Goal: Information Seeking & Learning: Check status

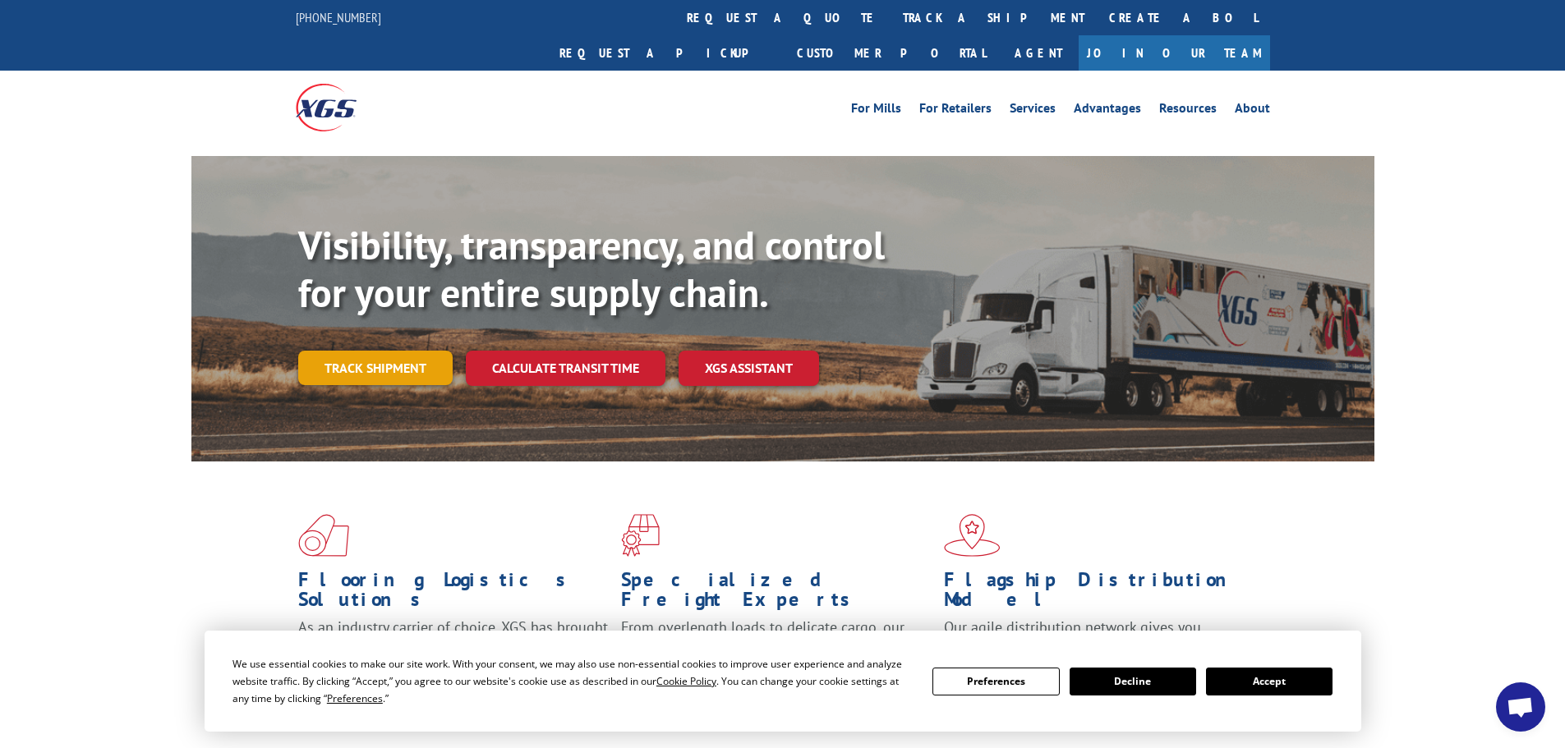
click at [352, 351] on link "Track shipment" at bounding box center [375, 368] width 154 height 34
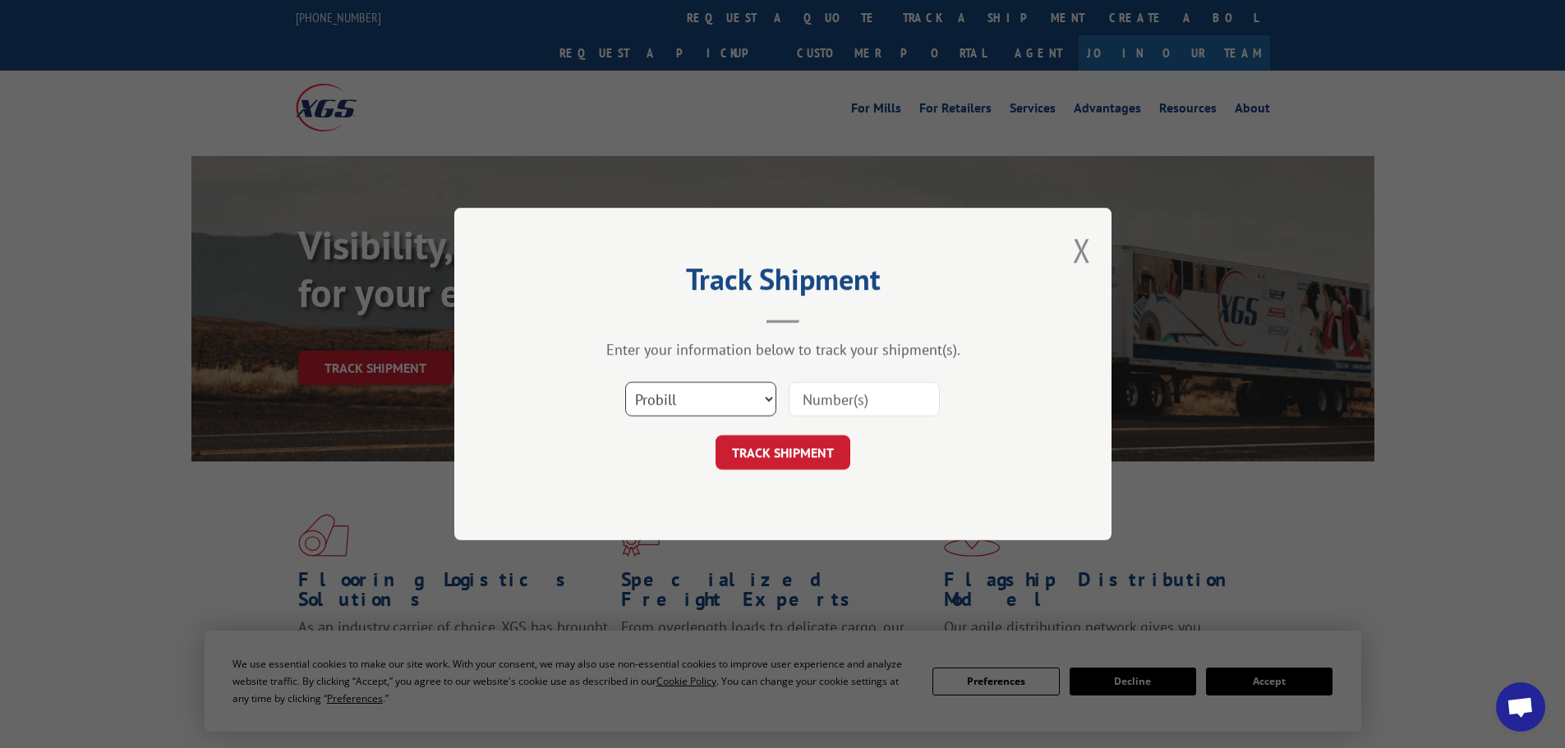
click at [736, 398] on select "Select category... Probill BOL PO" at bounding box center [700, 399] width 151 height 34
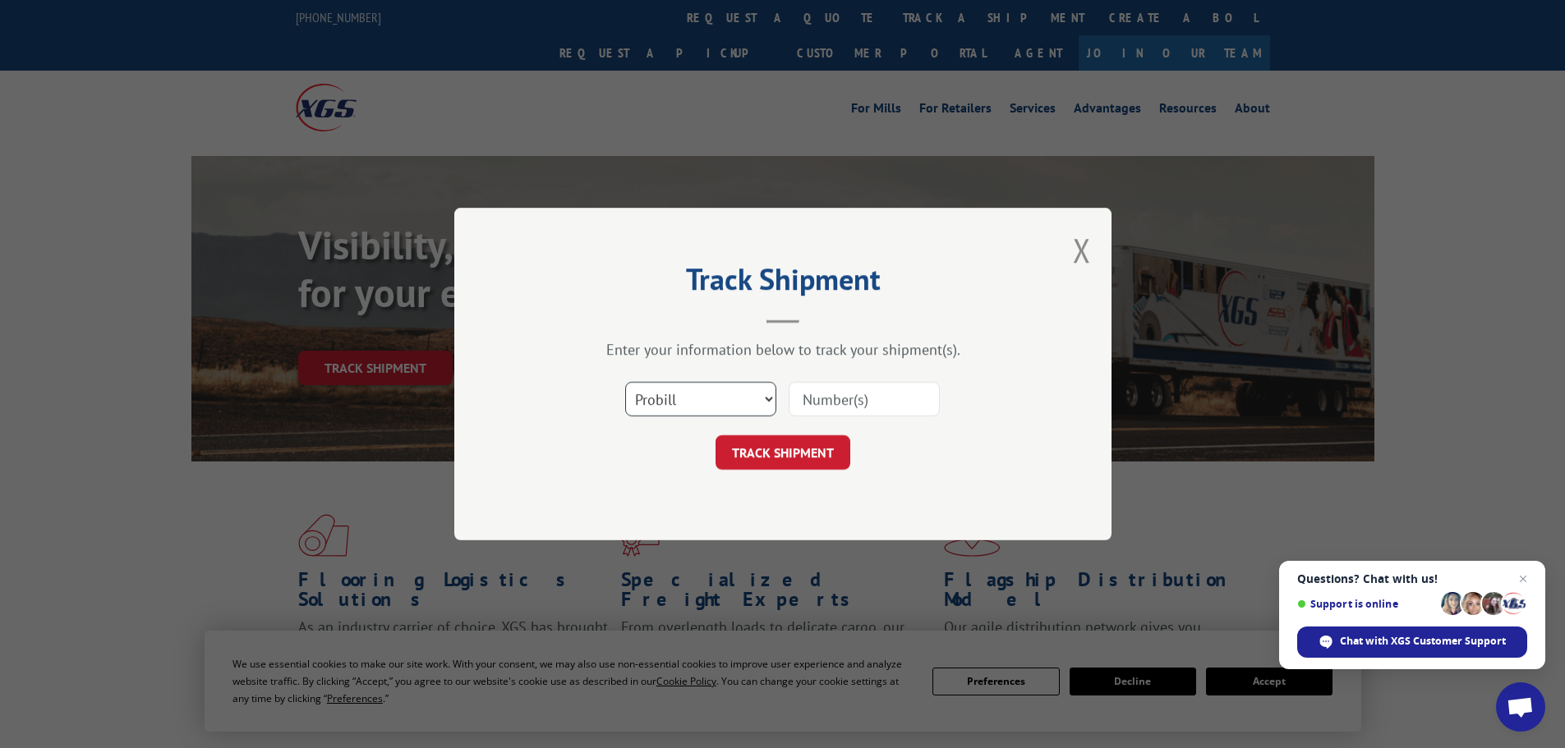
select select "po"
click at [625, 382] on select "Select category... Probill BOL PO" at bounding box center [700, 399] width 151 height 34
click at [824, 396] on input at bounding box center [863, 399] width 151 height 34
paste input "11519841"
type input "11519841"
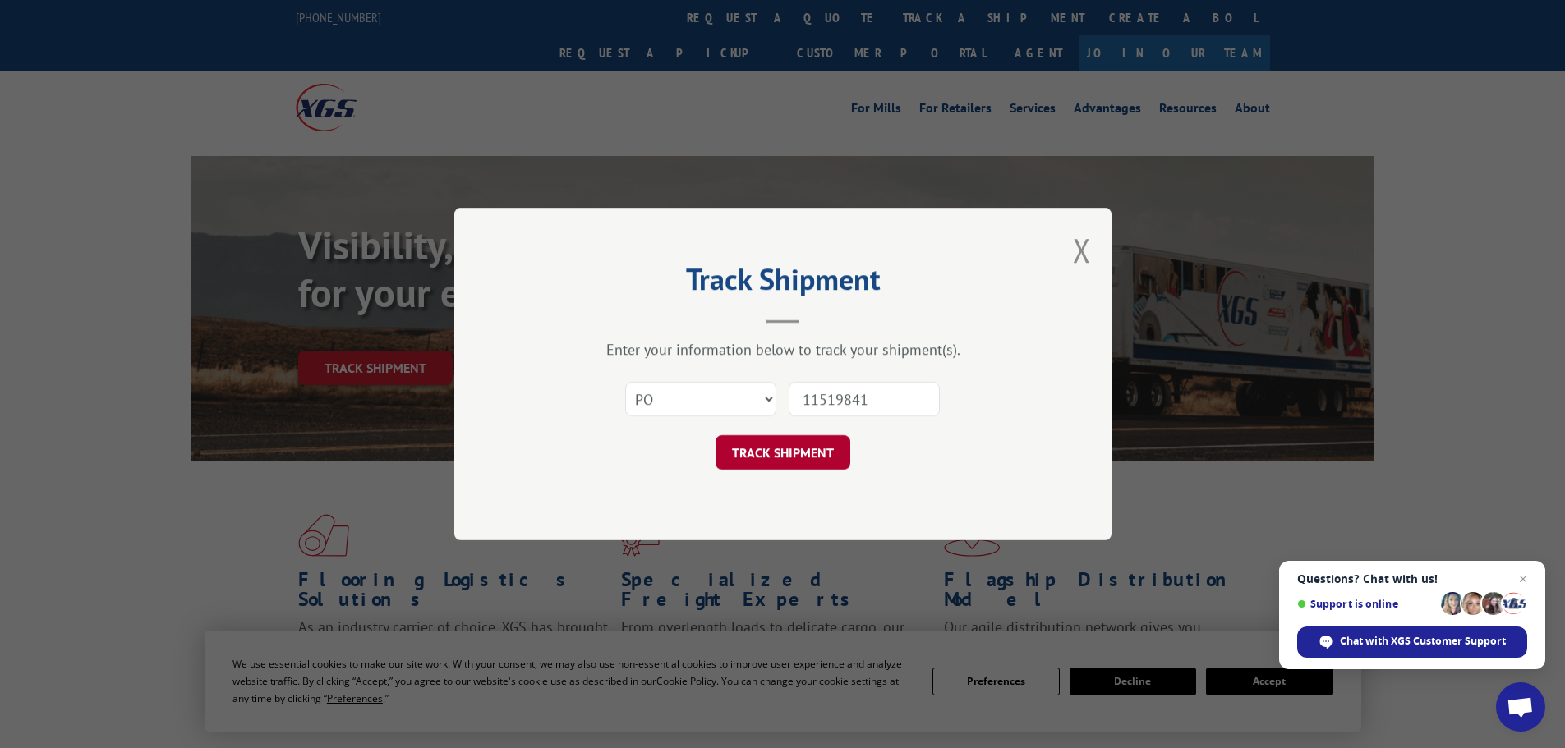
click at [786, 466] on button "TRACK SHIPMENT" at bounding box center [782, 452] width 135 height 34
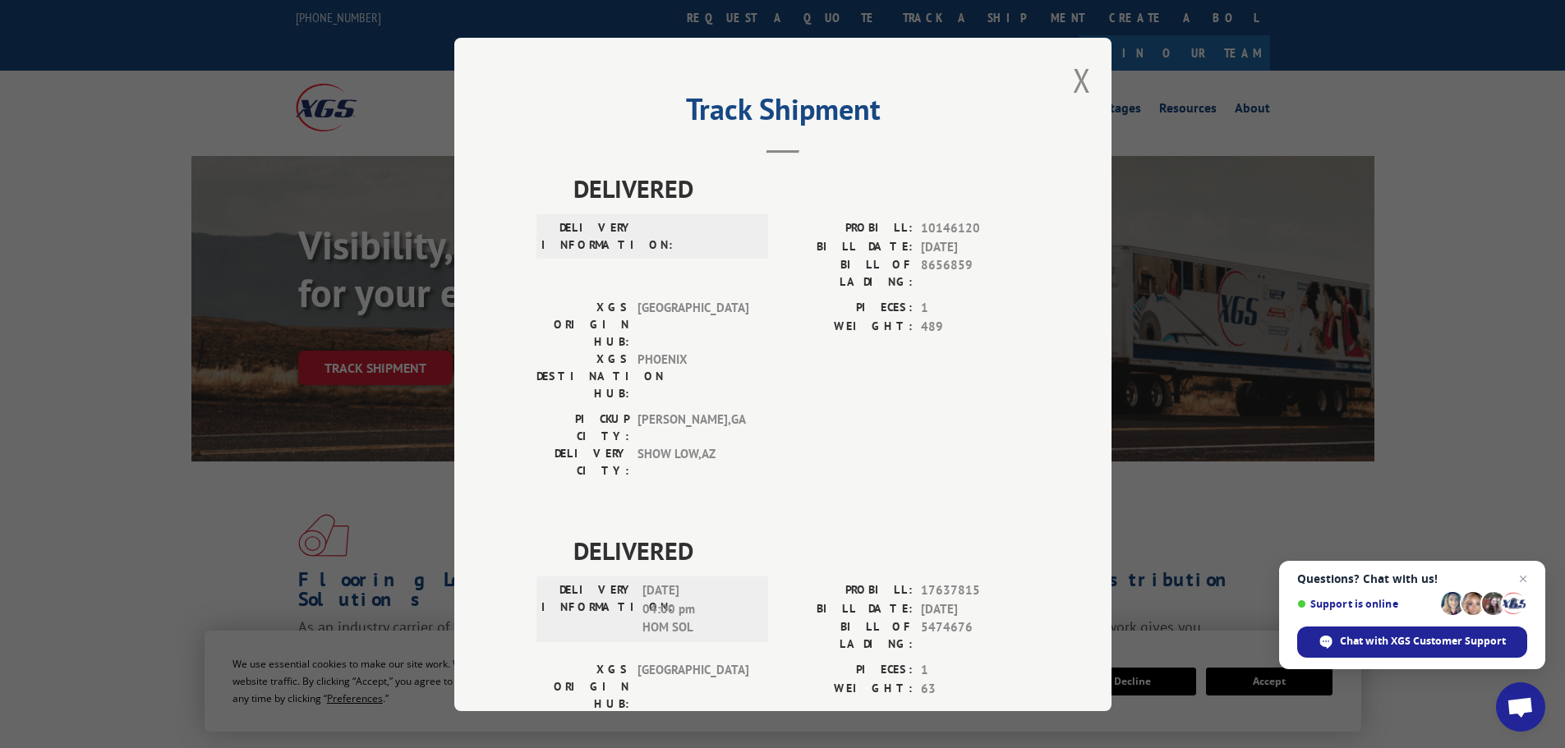
click at [1085, 65] on div "Track Shipment DELIVERED DELIVERY INFORMATION: PROBILL: 10146120 BILL DATE: [DA…" at bounding box center [782, 375] width 657 height 674
click at [1078, 77] on button "Close modal" at bounding box center [1082, 80] width 18 height 44
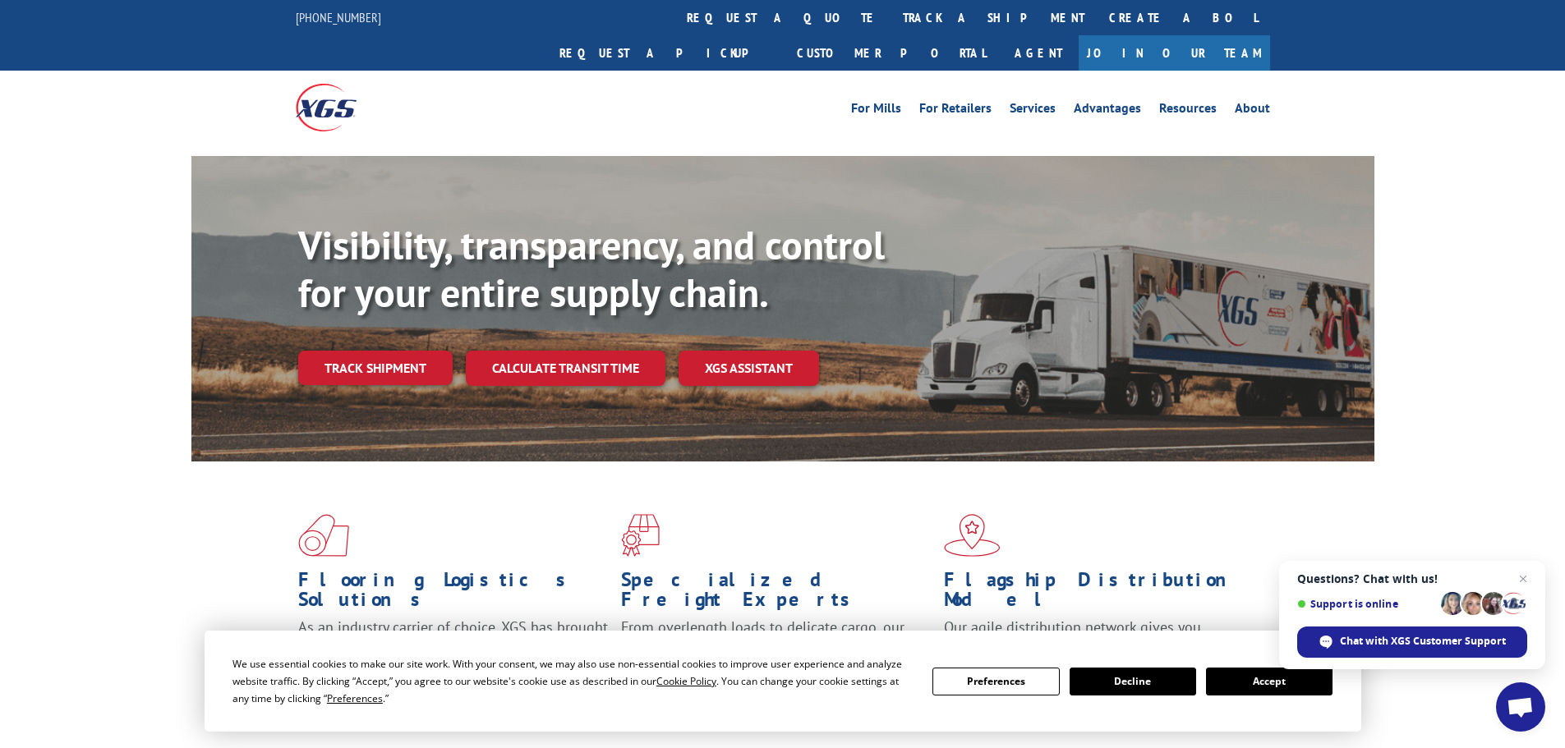
click at [392, 351] on link "Track shipment" at bounding box center [375, 368] width 154 height 34
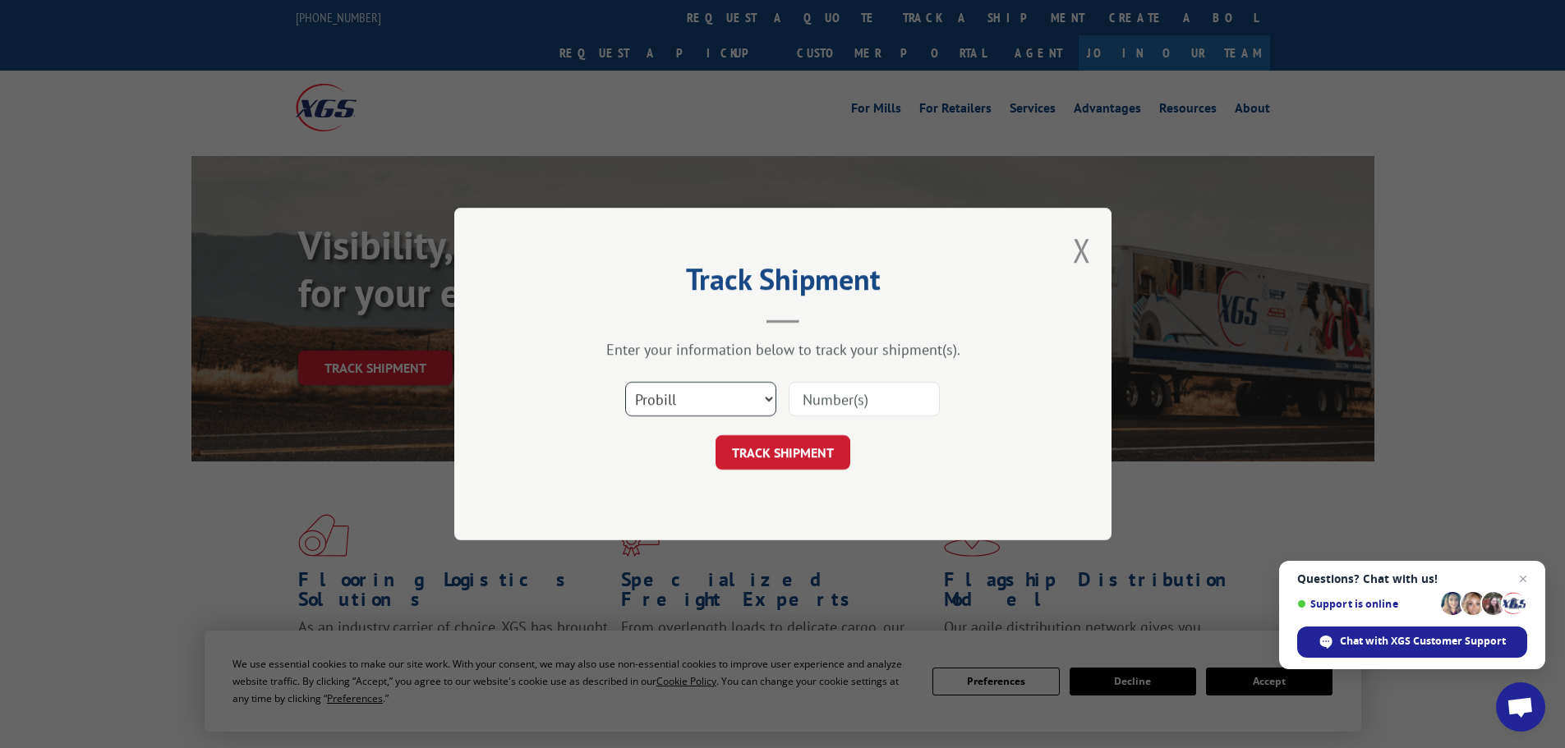
click at [690, 407] on select "Select category... Probill BOL PO" at bounding box center [700, 399] width 151 height 34
click at [625, 382] on select "Select category... Probill BOL PO" at bounding box center [700, 399] width 151 height 34
click at [661, 375] on div "Select category... Probill BOL PO" at bounding box center [782, 399] width 493 height 54
click at [658, 396] on select "Select category... Probill BOL PO" at bounding box center [700, 399] width 151 height 34
select select "po"
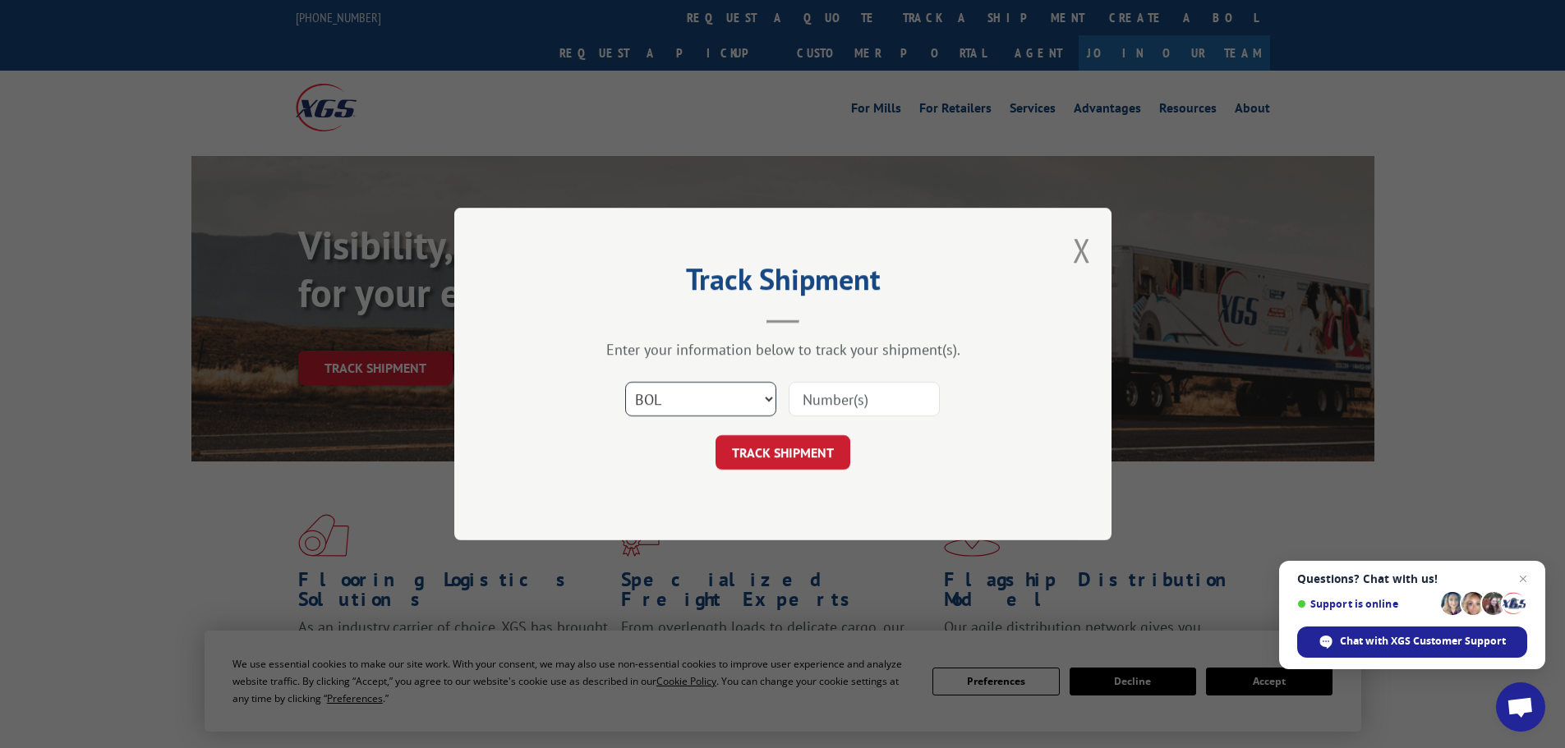
click at [625, 382] on select "Select category... Probill BOL PO" at bounding box center [700, 399] width 151 height 34
click at [849, 401] on input at bounding box center [863, 399] width 151 height 34
paste input "11519915"
type input "11519915"
click button "TRACK SHIPMENT" at bounding box center [782, 452] width 135 height 34
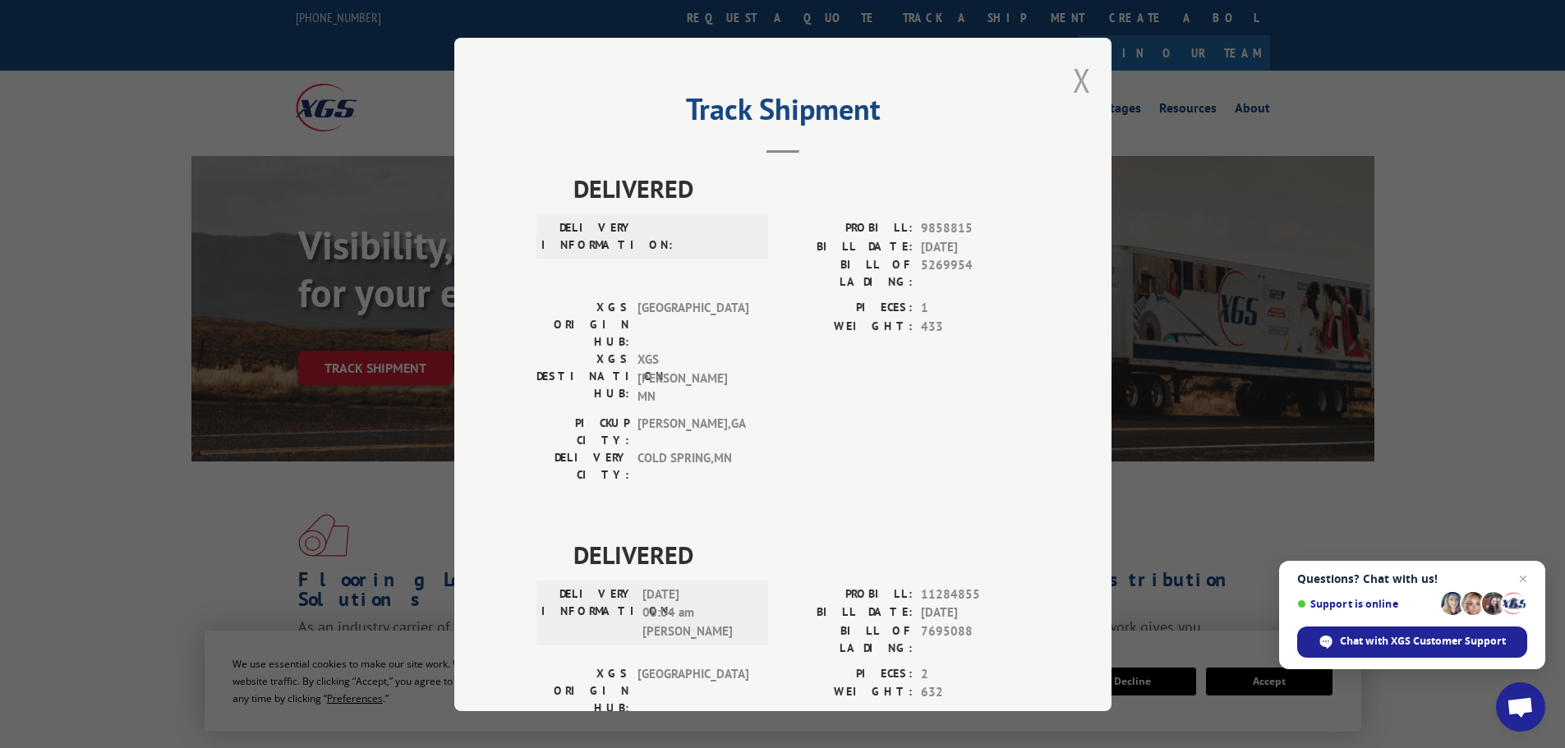
click at [1078, 79] on button "Close modal" at bounding box center [1082, 80] width 18 height 44
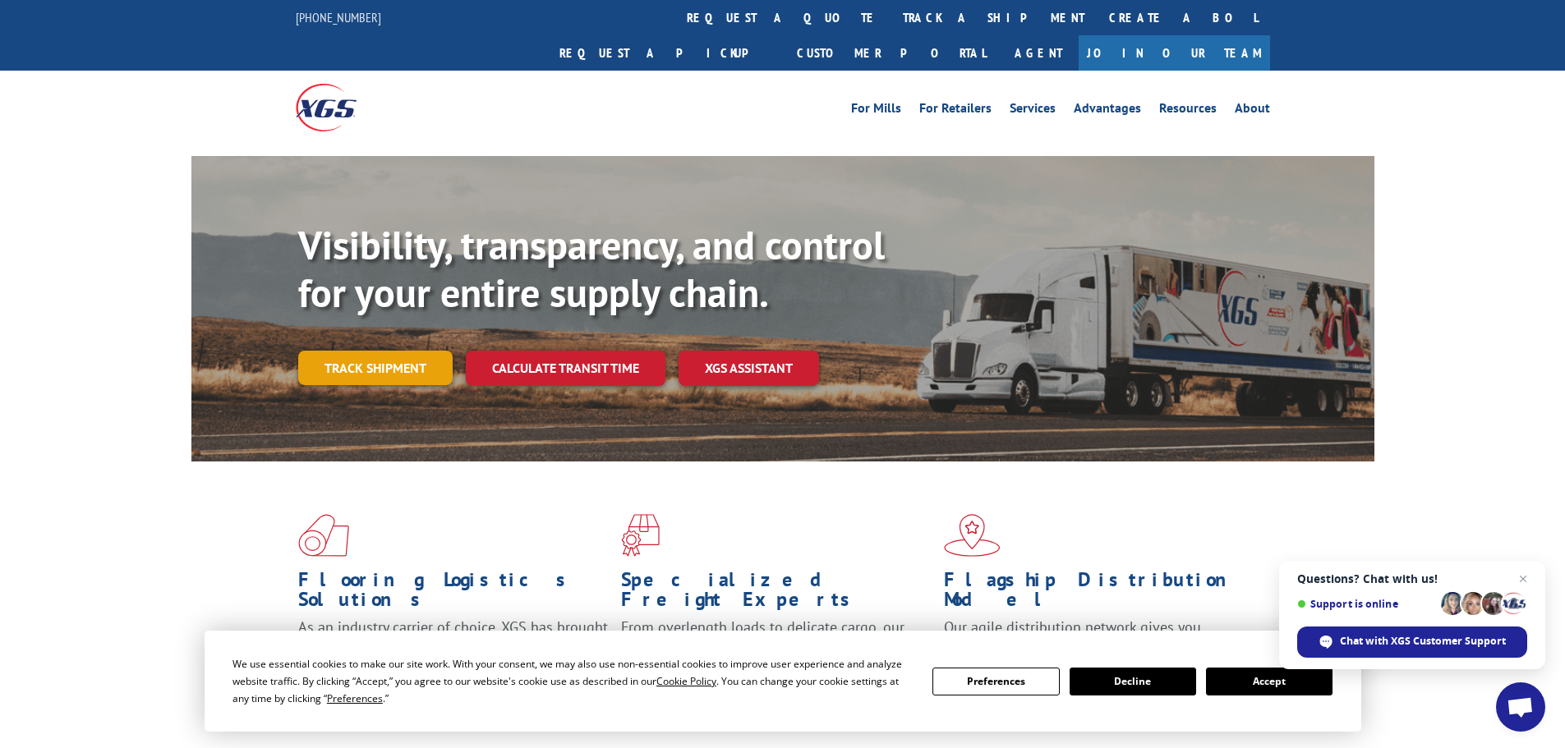
click at [352, 351] on link "Track shipment" at bounding box center [375, 368] width 154 height 34
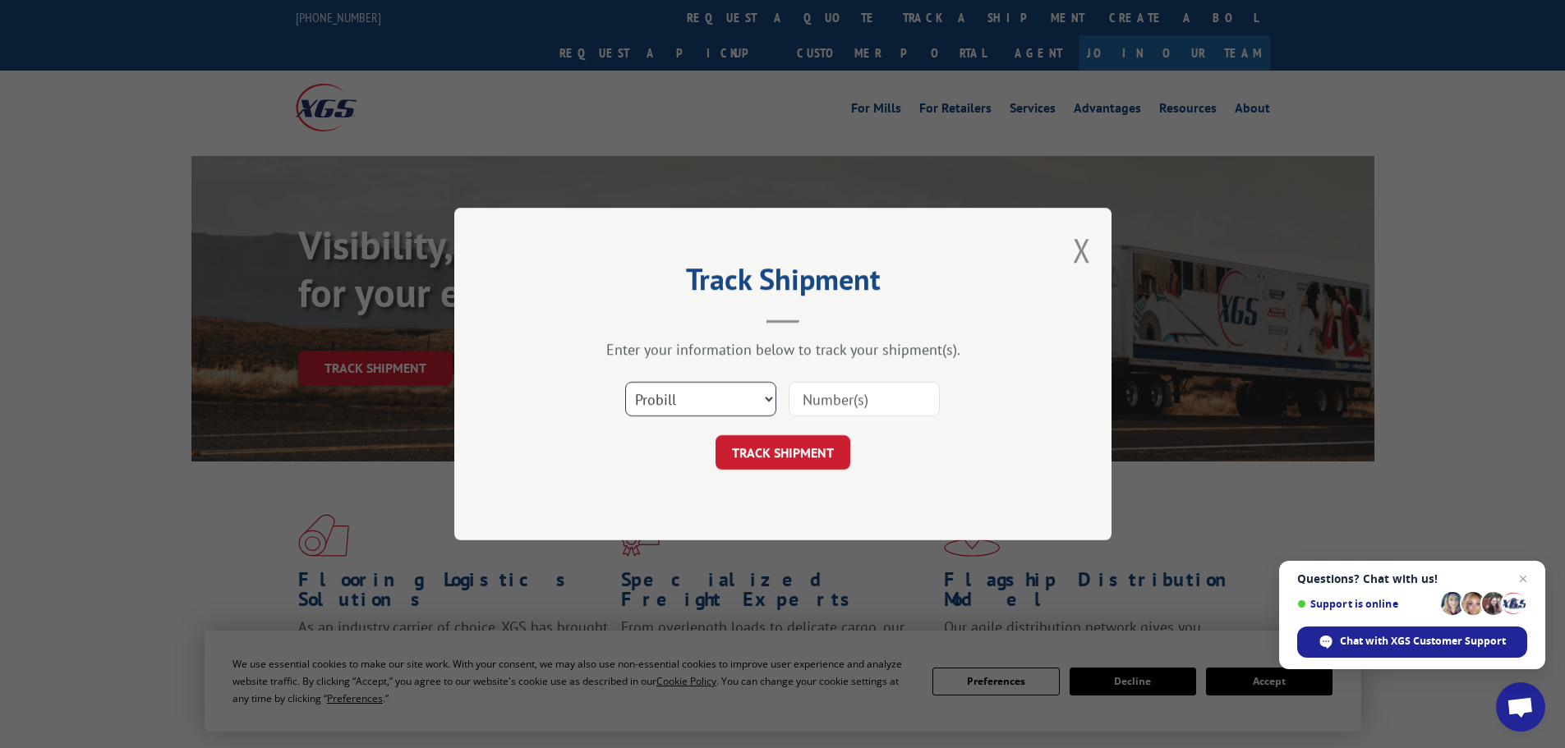
click at [726, 398] on select "Select category... Probill BOL PO" at bounding box center [700, 399] width 151 height 34
select select "po"
click at [625, 382] on select "Select category... Probill BOL PO" at bounding box center [700, 399] width 151 height 34
click at [842, 406] on input at bounding box center [863, 399] width 151 height 34
paste input "11519924"
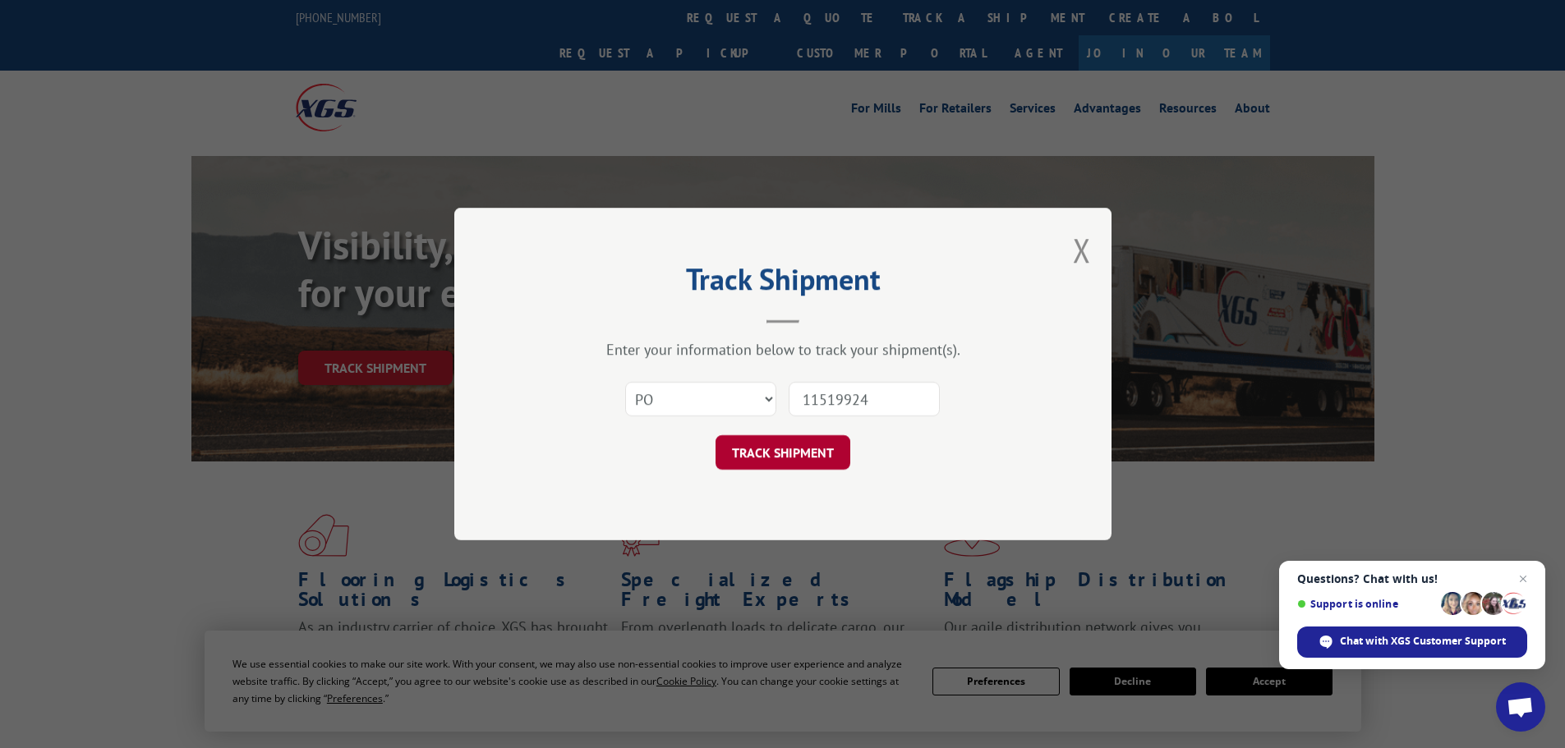
type input "11519924"
click at [803, 443] on button "TRACK SHIPMENT" at bounding box center [782, 452] width 135 height 34
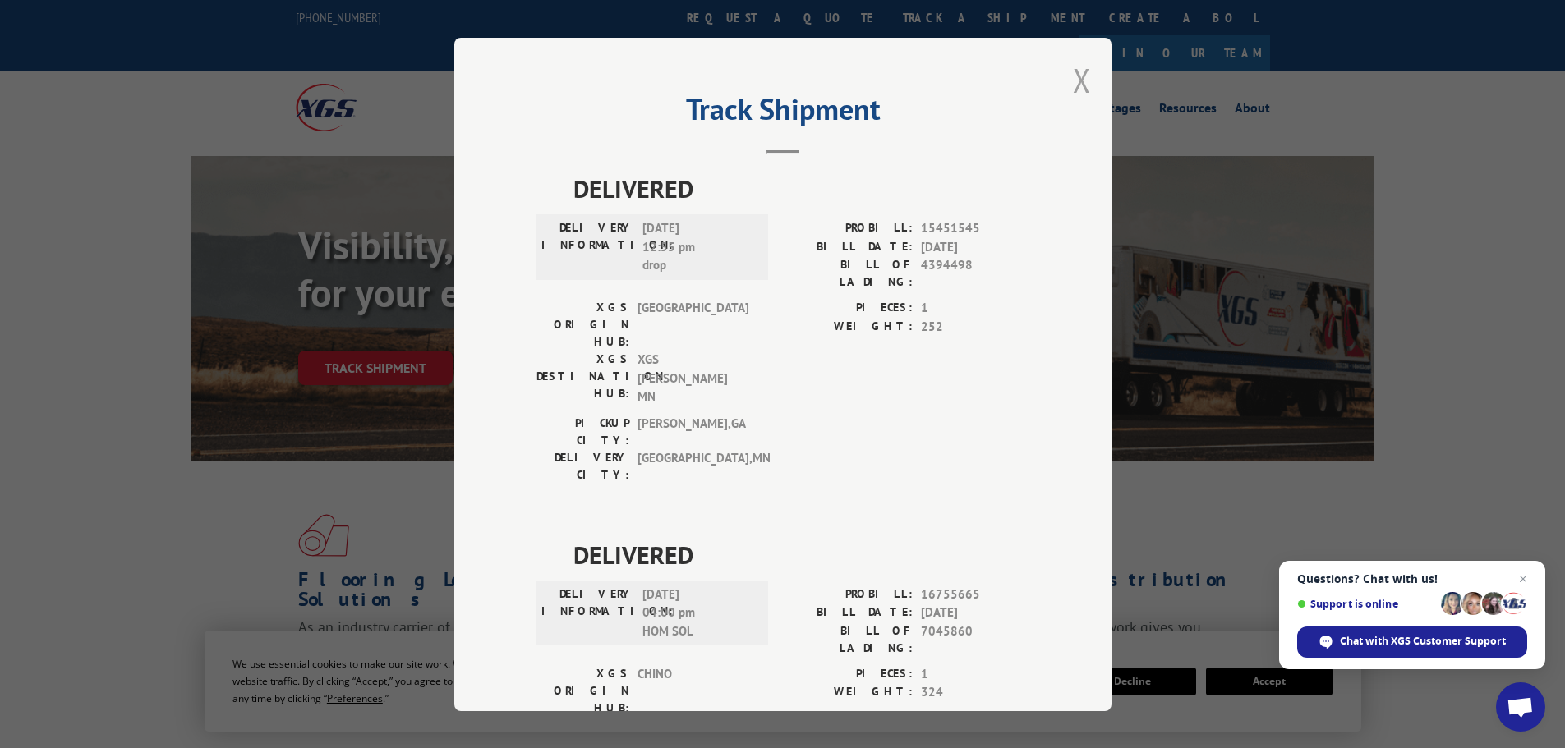
click at [1073, 81] on button "Close modal" at bounding box center [1082, 80] width 18 height 44
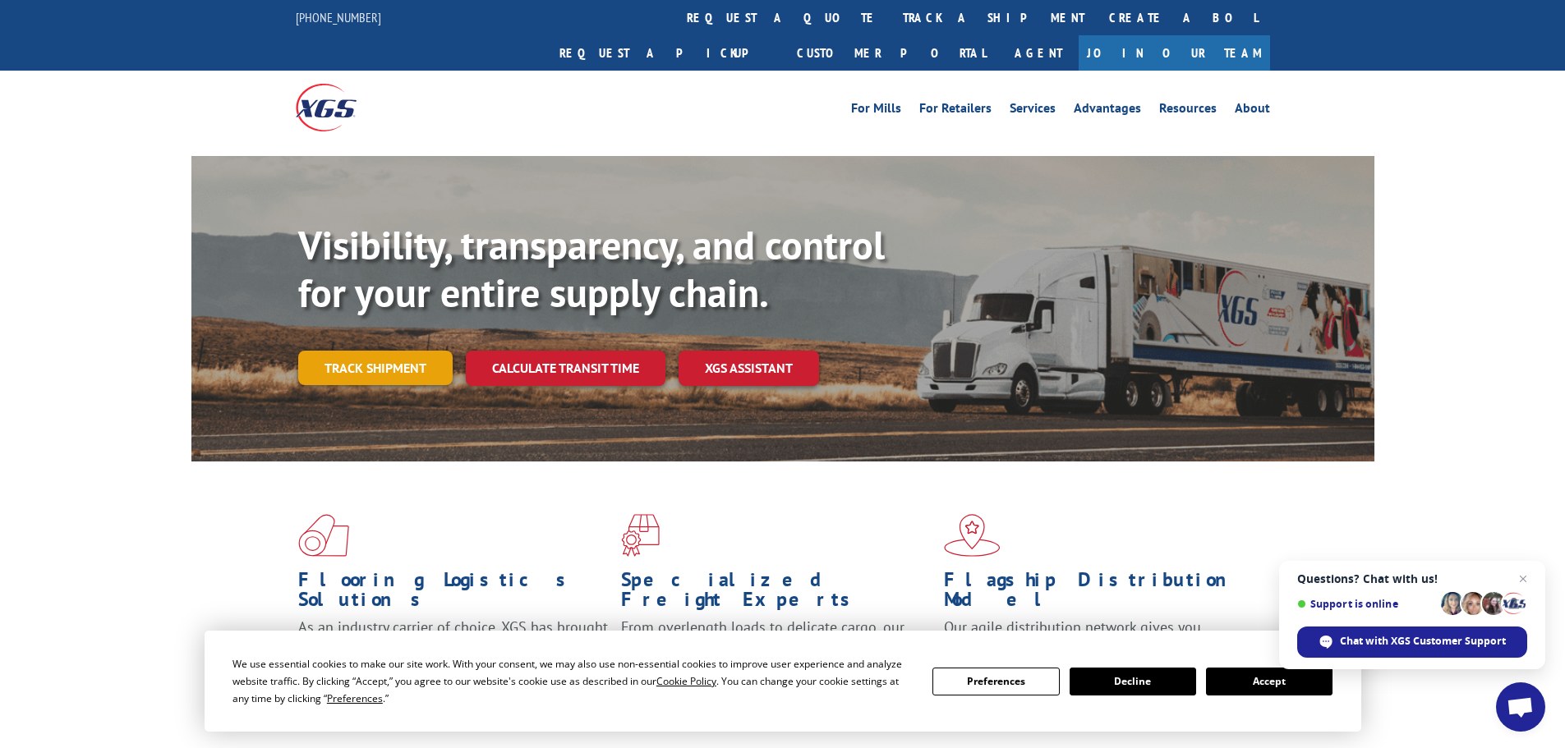
click at [310, 351] on link "Track shipment" at bounding box center [375, 368] width 154 height 34
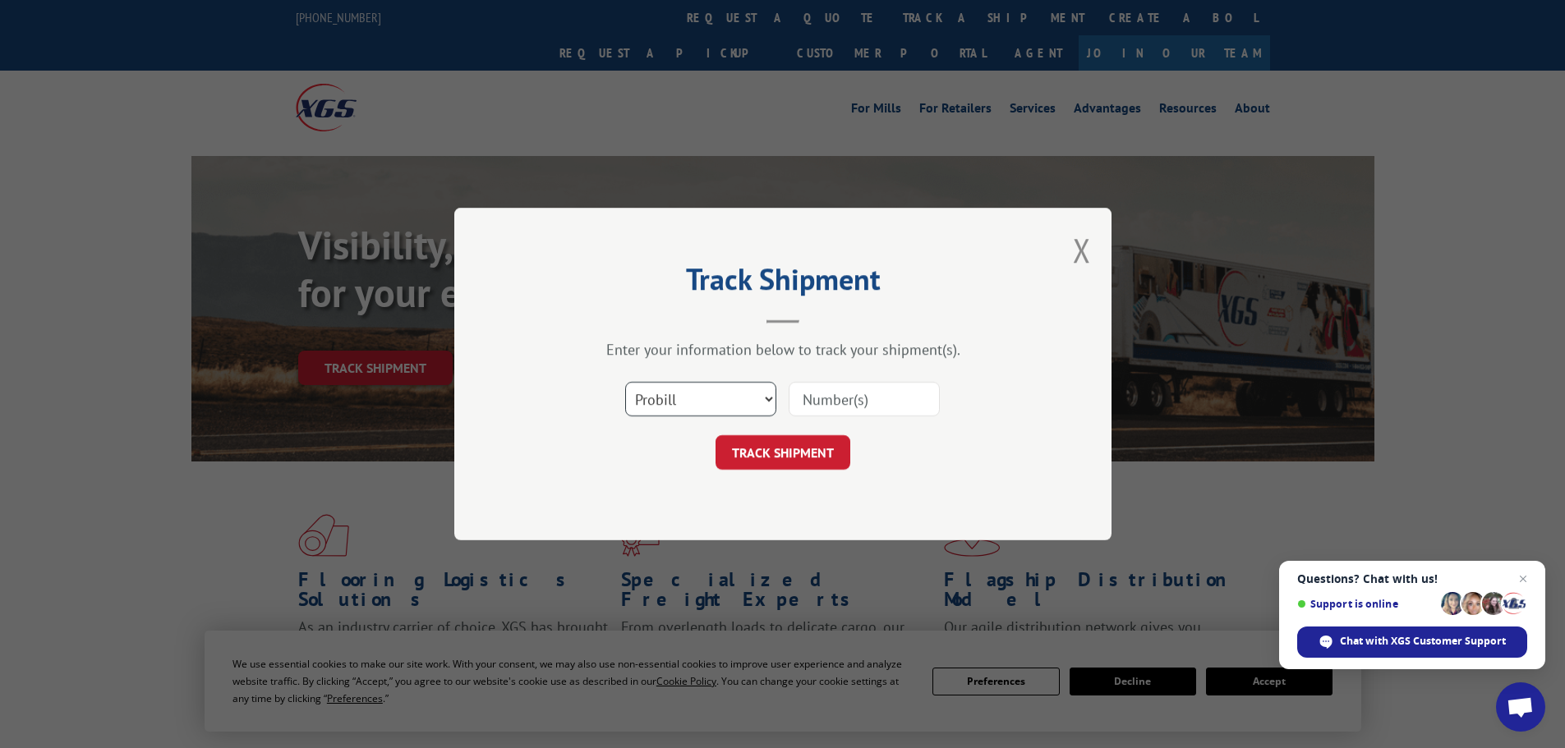
click at [666, 389] on select "Select category... Probill BOL PO" at bounding box center [700, 399] width 151 height 34
select select "po"
click at [625, 382] on select "Select category... Probill BOL PO" at bounding box center [700, 399] width 151 height 34
click at [810, 401] on input at bounding box center [863, 399] width 151 height 34
paste input "11519917"
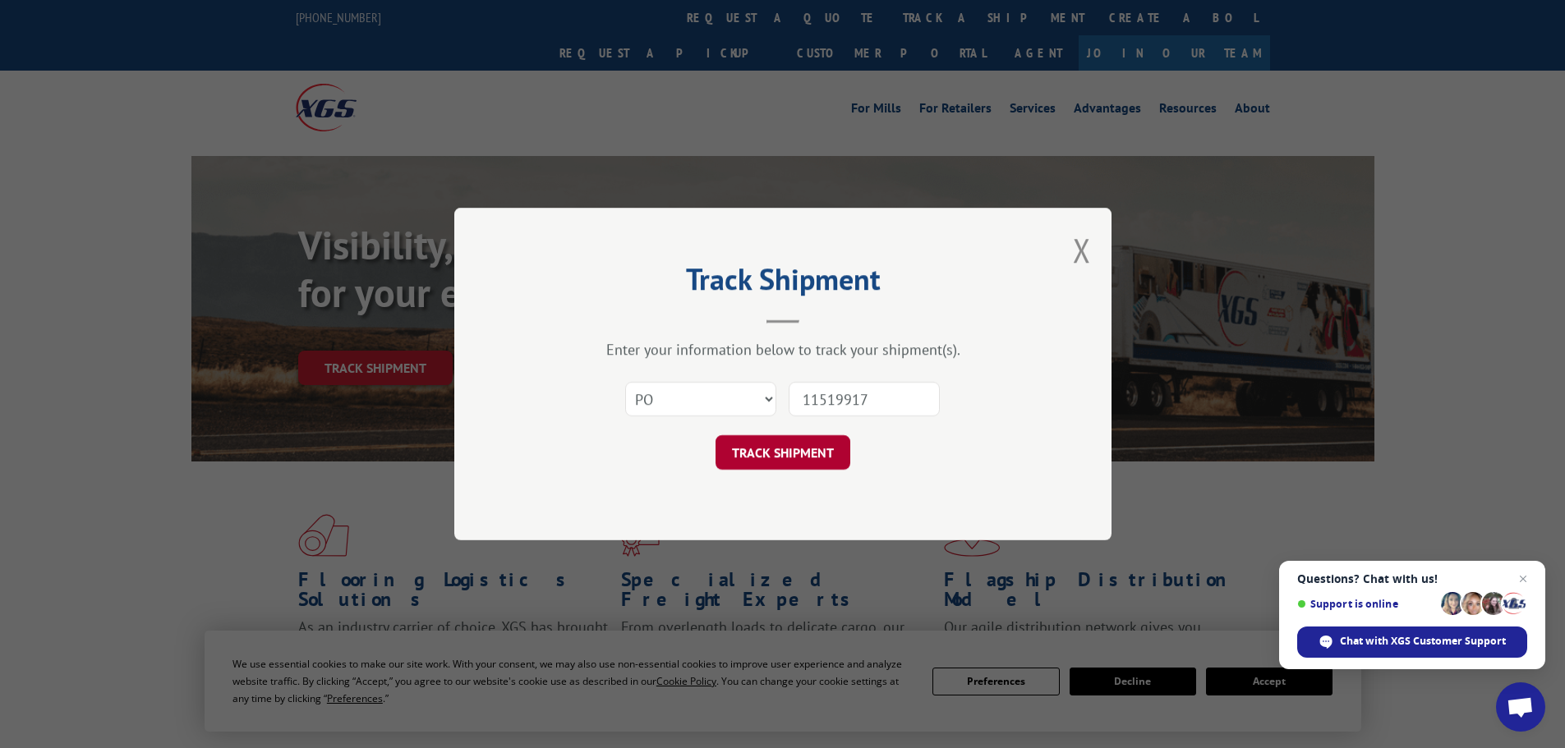
type input "11519917"
click at [747, 461] on button "TRACK SHIPMENT" at bounding box center [782, 452] width 135 height 34
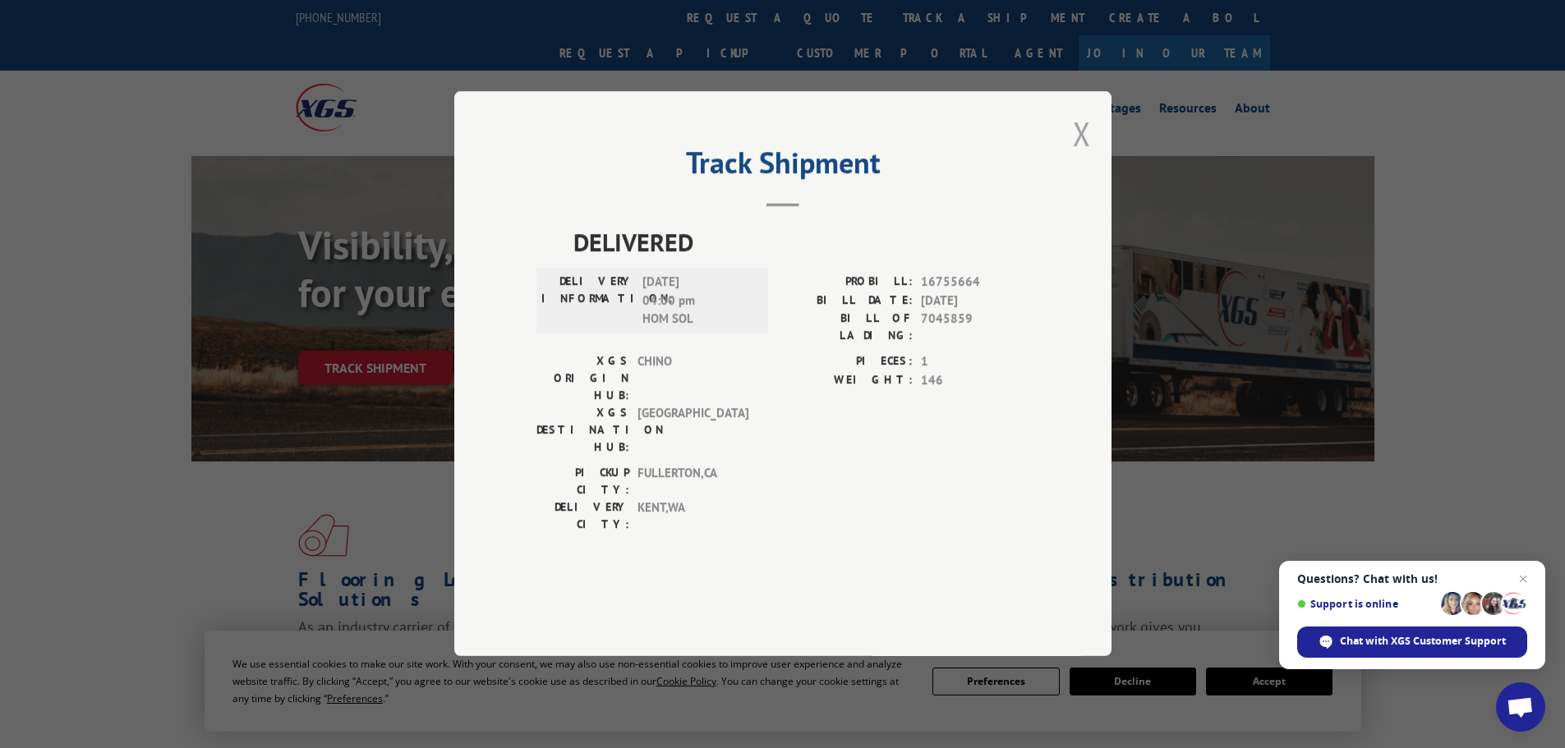
click at [1084, 155] on button "Close modal" at bounding box center [1082, 134] width 18 height 44
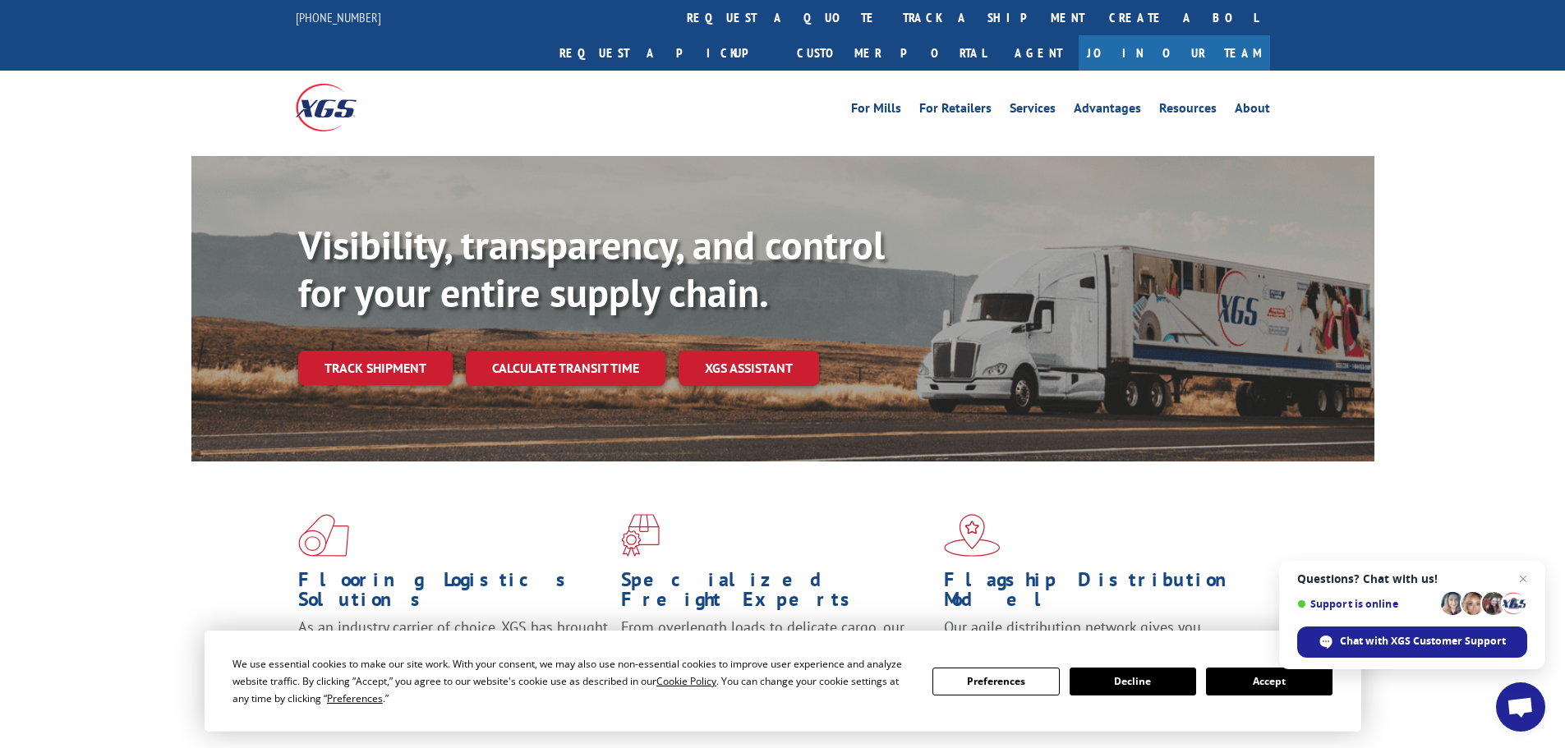
click at [394, 351] on link "Track shipment" at bounding box center [375, 368] width 154 height 34
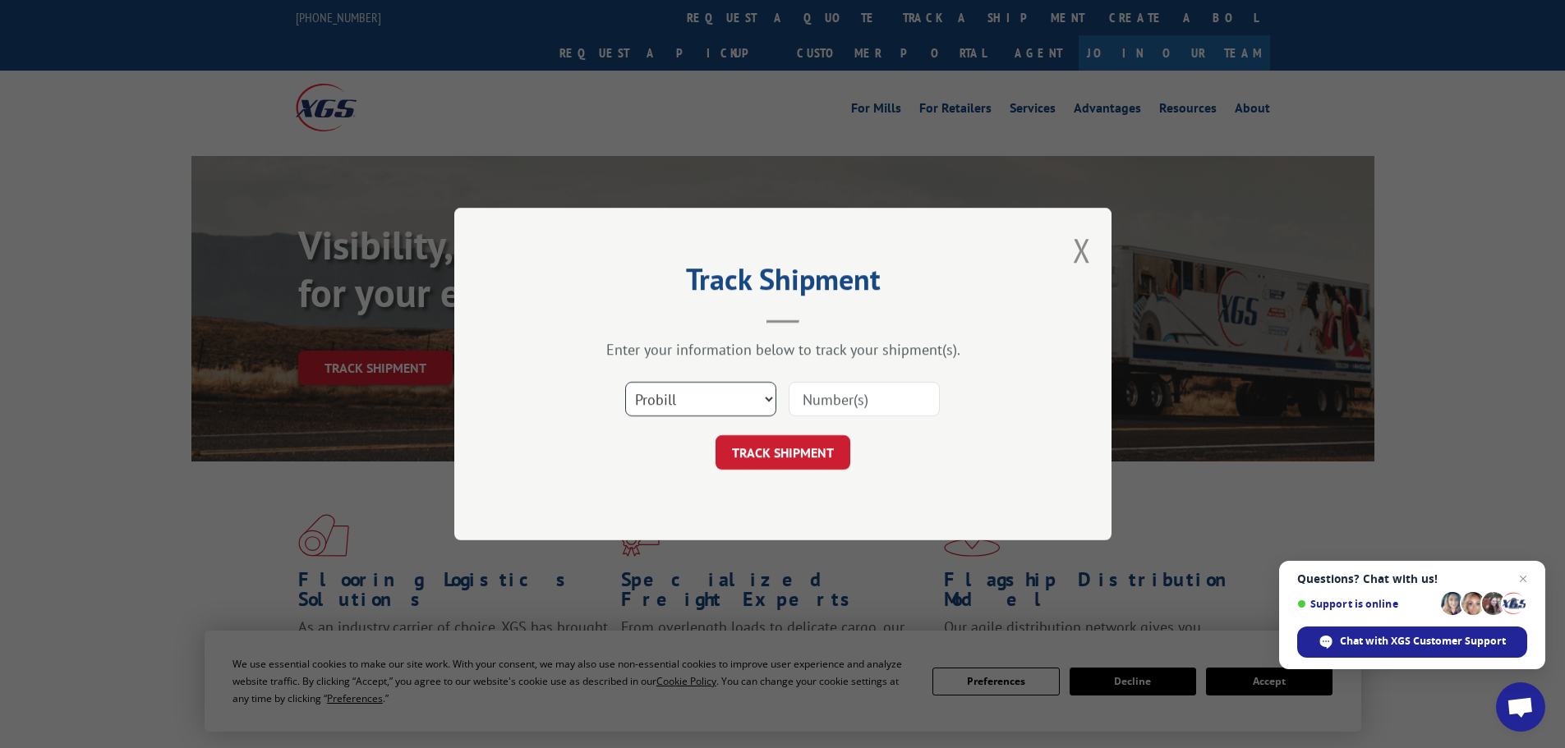
click at [679, 397] on select "Select category... Probill BOL PO" at bounding box center [700, 399] width 151 height 34
select select "po"
click at [625, 382] on select "Select category... Probill BOL PO" at bounding box center [700, 399] width 151 height 34
click at [825, 394] on input at bounding box center [863, 399] width 151 height 34
paste input "11519619"
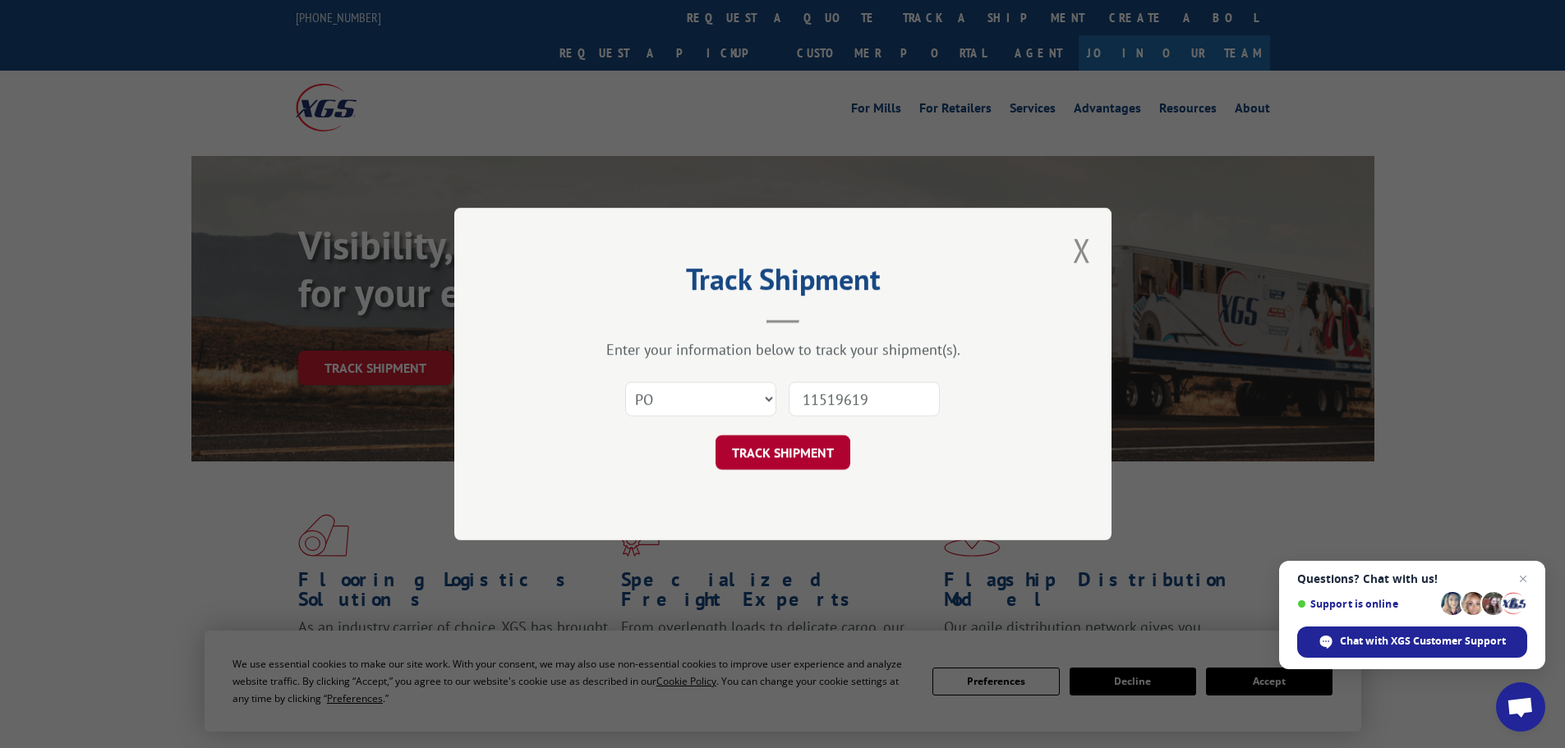
type input "11519619"
click at [756, 448] on button "TRACK SHIPMENT" at bounding box center [782, 452] width 135 height 34
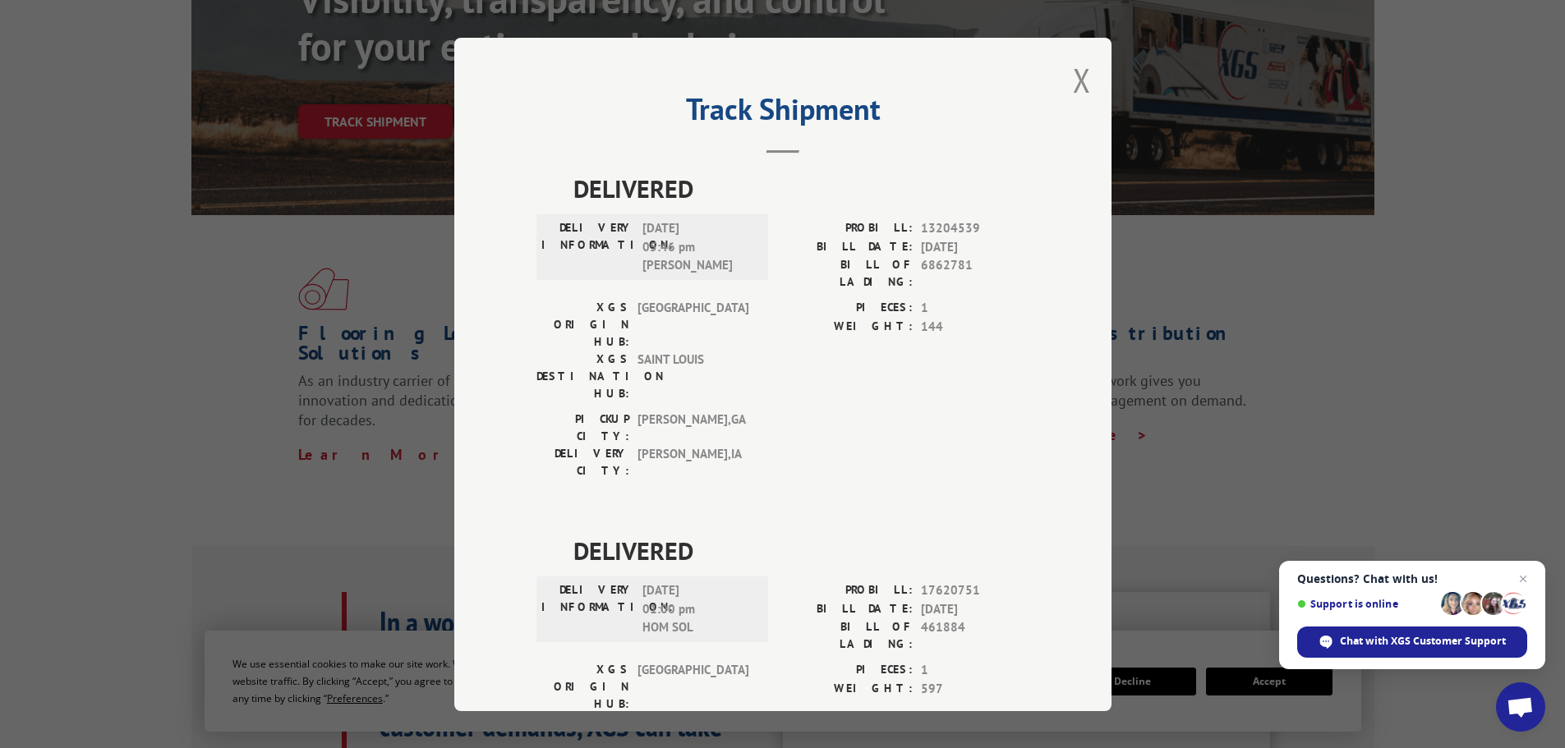
click at [1065, 60] on div "Track Shipment DELIVERED DELIVERY INFORMATION: [DATE] 05:46 pm [PERSON_NAME] PR…" at bounding box center [782, 375] width 657 height 674
click at [1073, 86] on button "Close modal" at bounding box center [1082, 80] width 18 height 44
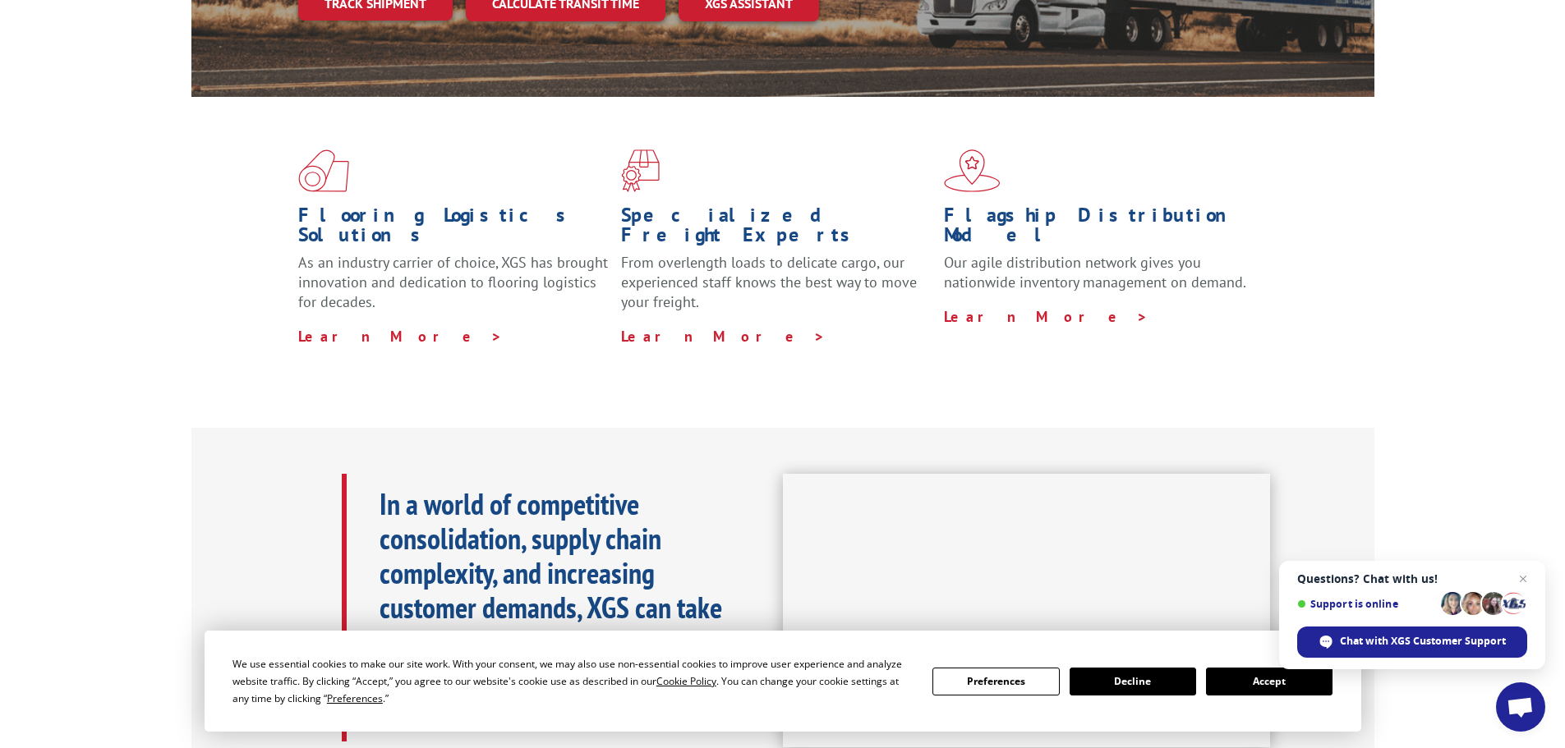
scroll to position [493, 0]
